Goal: Transaction & Acquisition: Purchase product/service

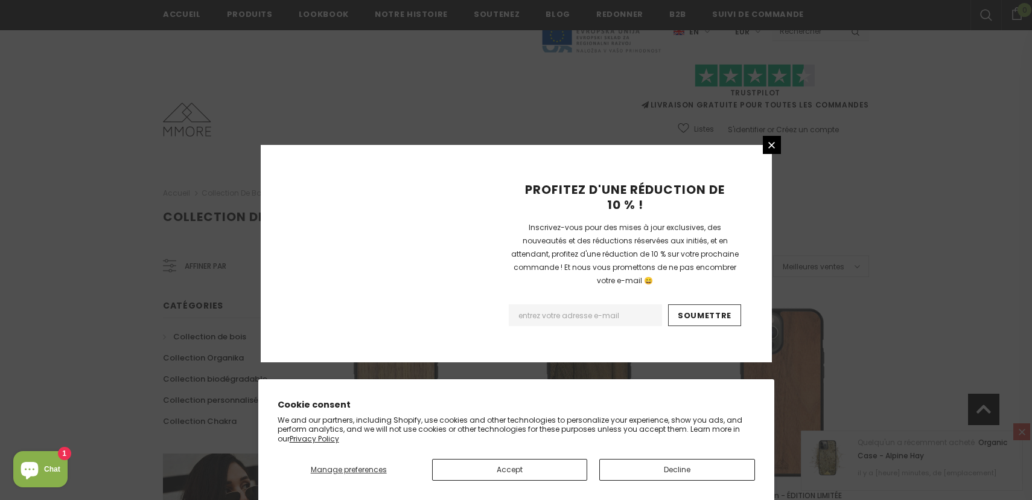
scroll to position [1408, 0]
